Goal: Information Seeking & Learning: Learn about a topic

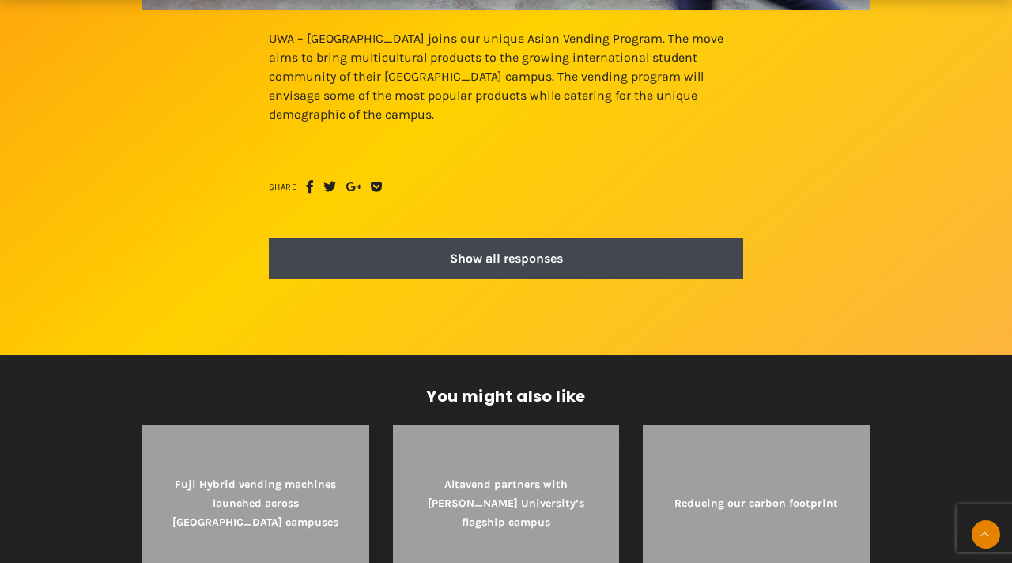
scroll to position [912, 0]
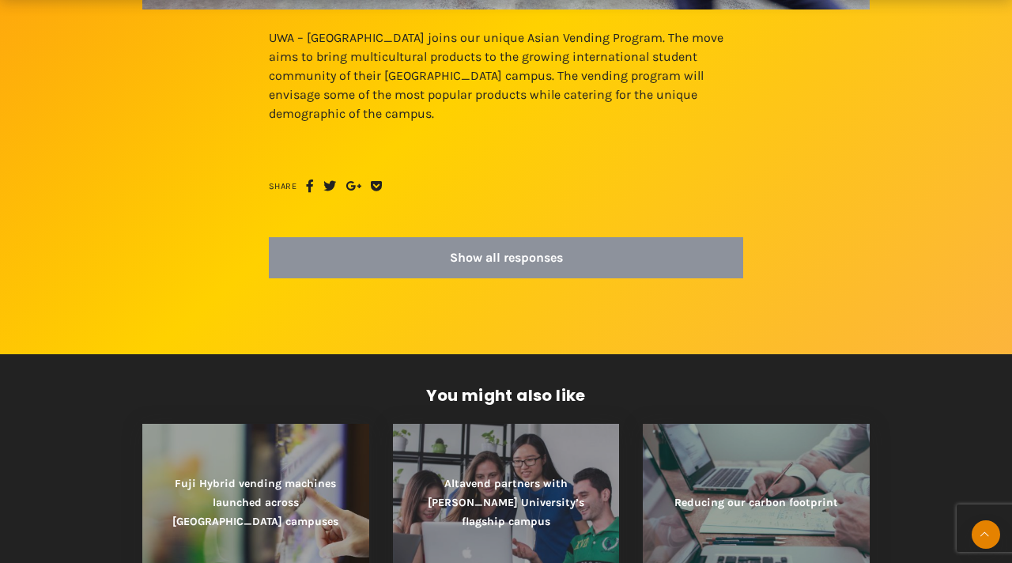
click at [538, 259] on strong "Show all responses" at bounding box center [506, 257] width 424 height 13
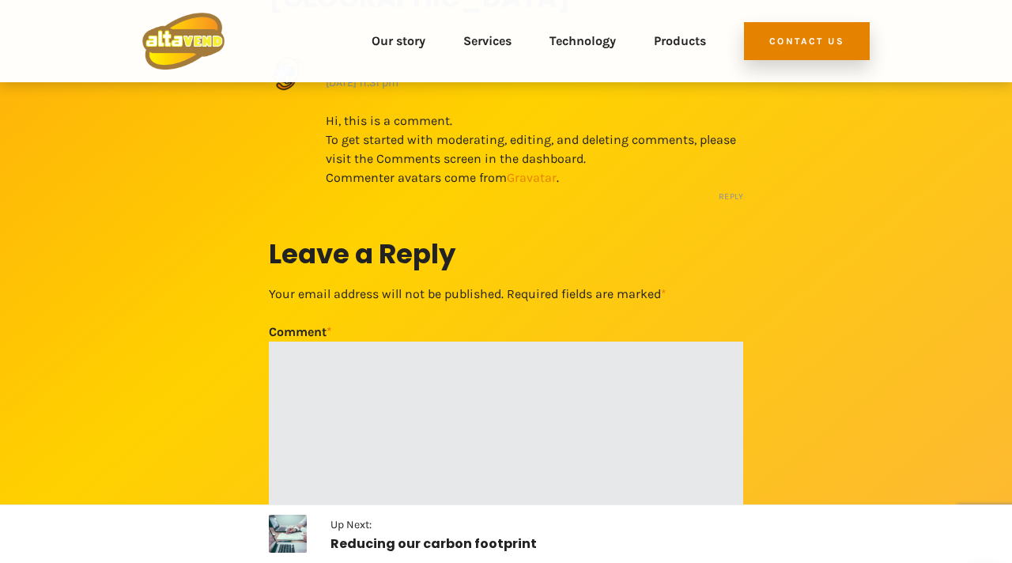
scroll to position [1354, 0]
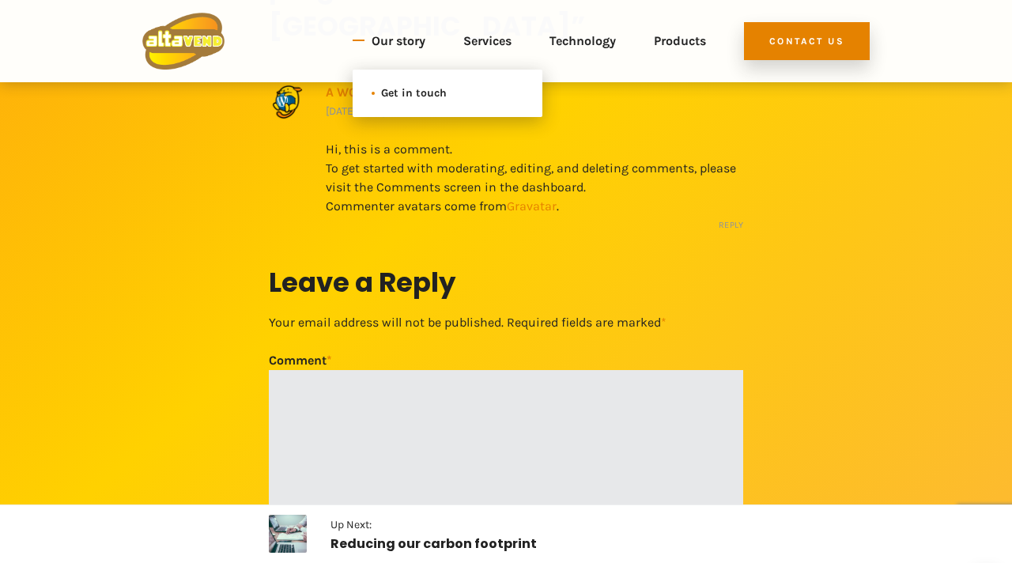
click at [410, 81] on link "Get in touch" at bounding box center [448, 93] width 190 height 28
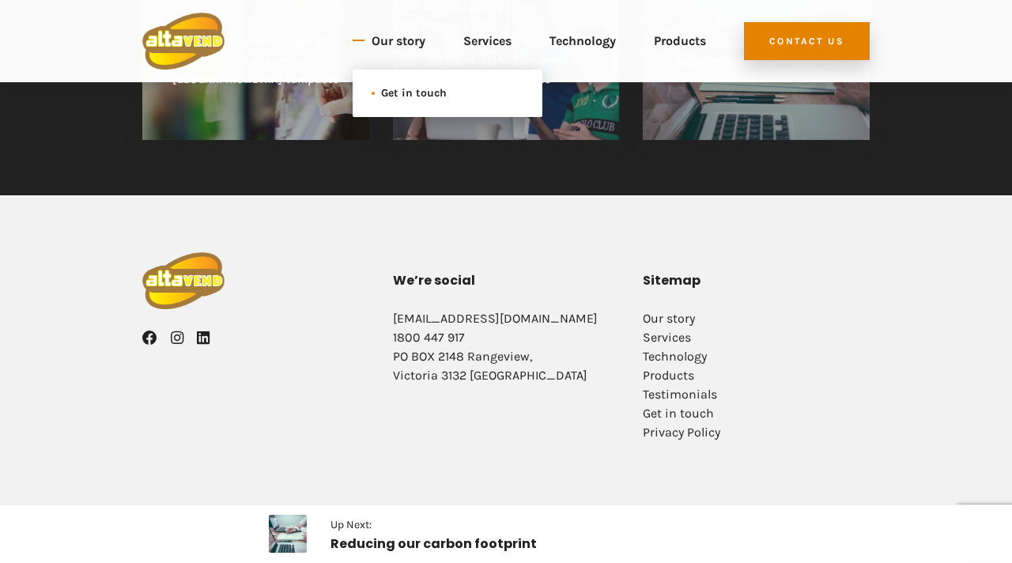
scroll to position [912, 0]
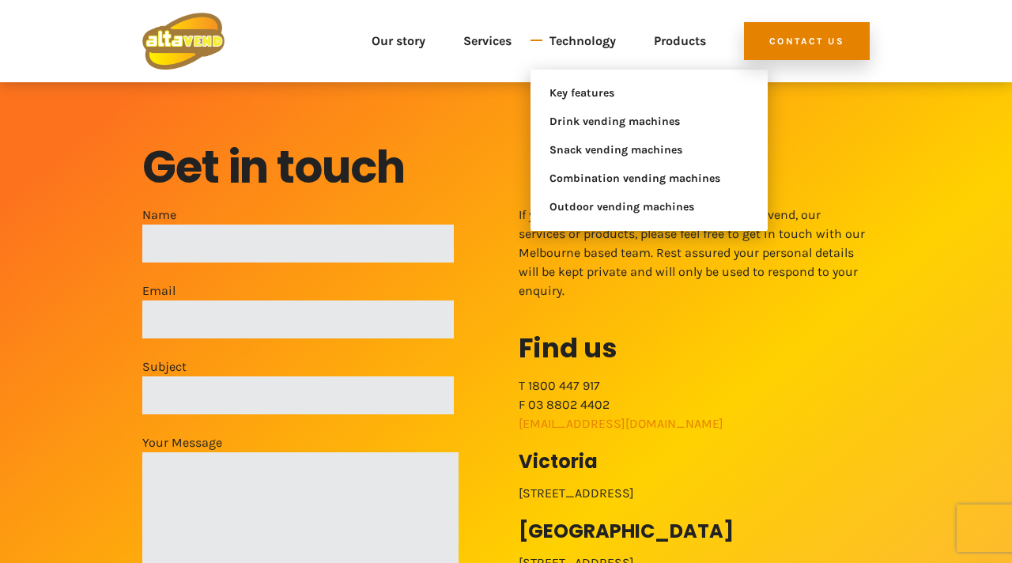
click at [568, 43] on link "Technology" at bounding box center [583, 41] width 66 height 57
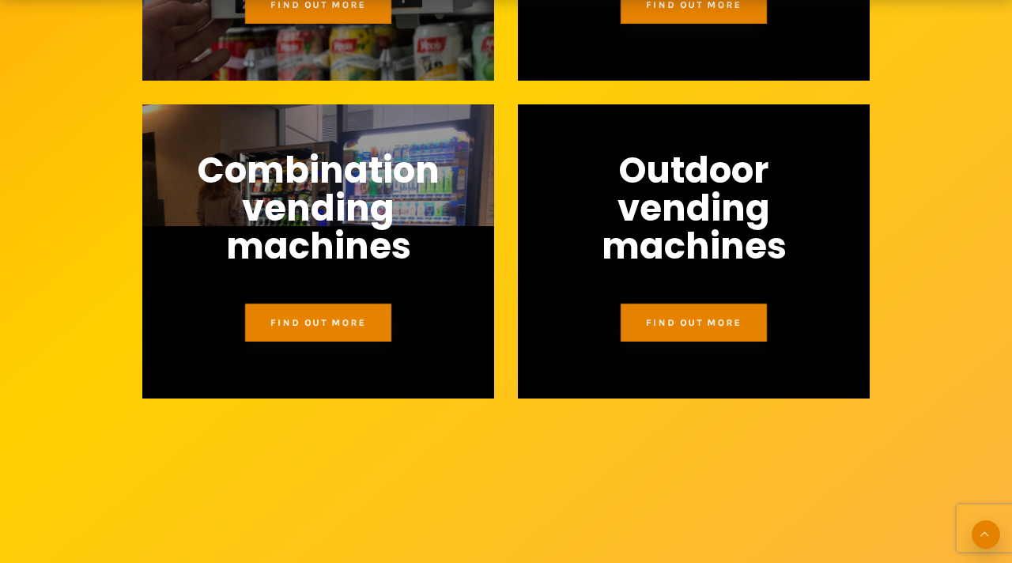
scroll to position [1423, 0]
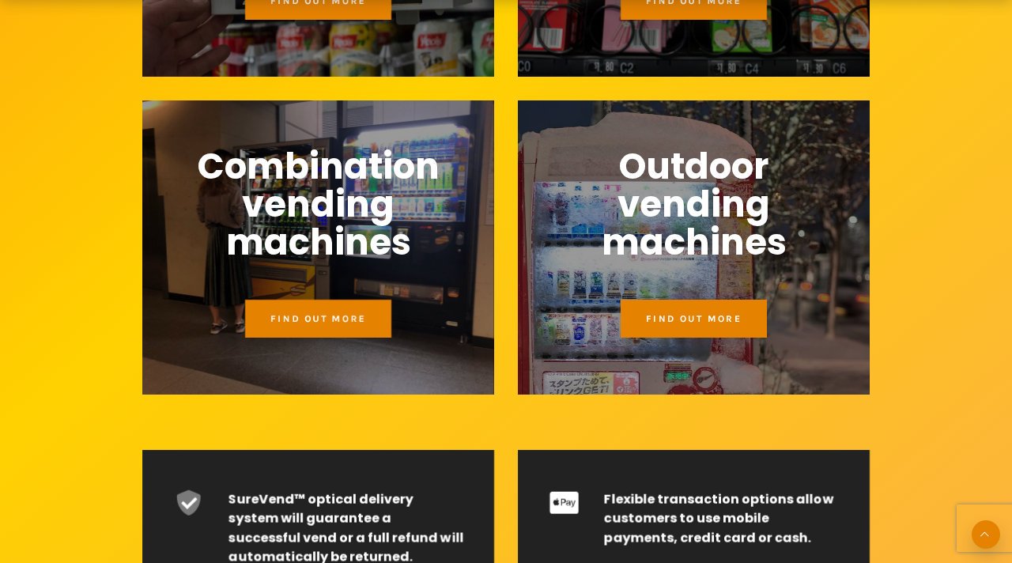
click at [708, 329] on link "Find out more" at bounding box center [694, 319] width 146 height 38
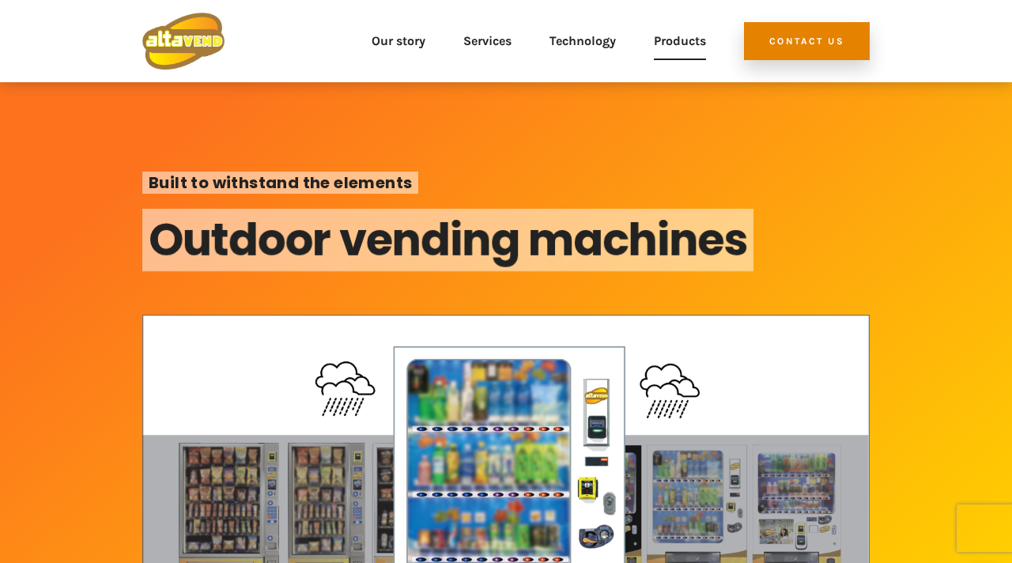
click at [682, 36] on link "Products" at bounding box center [680, 41] width 52 height 57
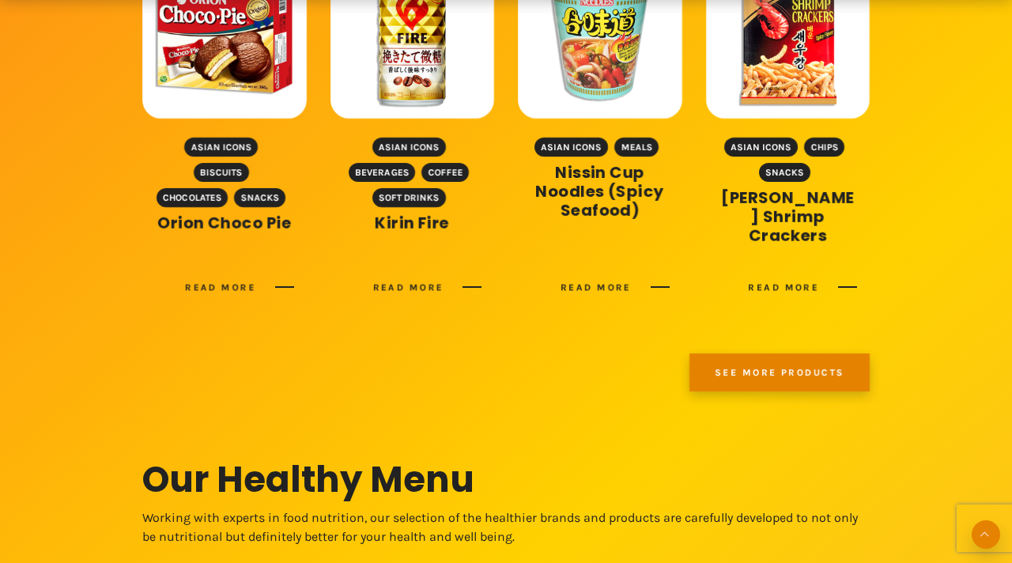
scroll to position [1528, 0]
